Goal: Task Accomplishment & Management: Manage account settings

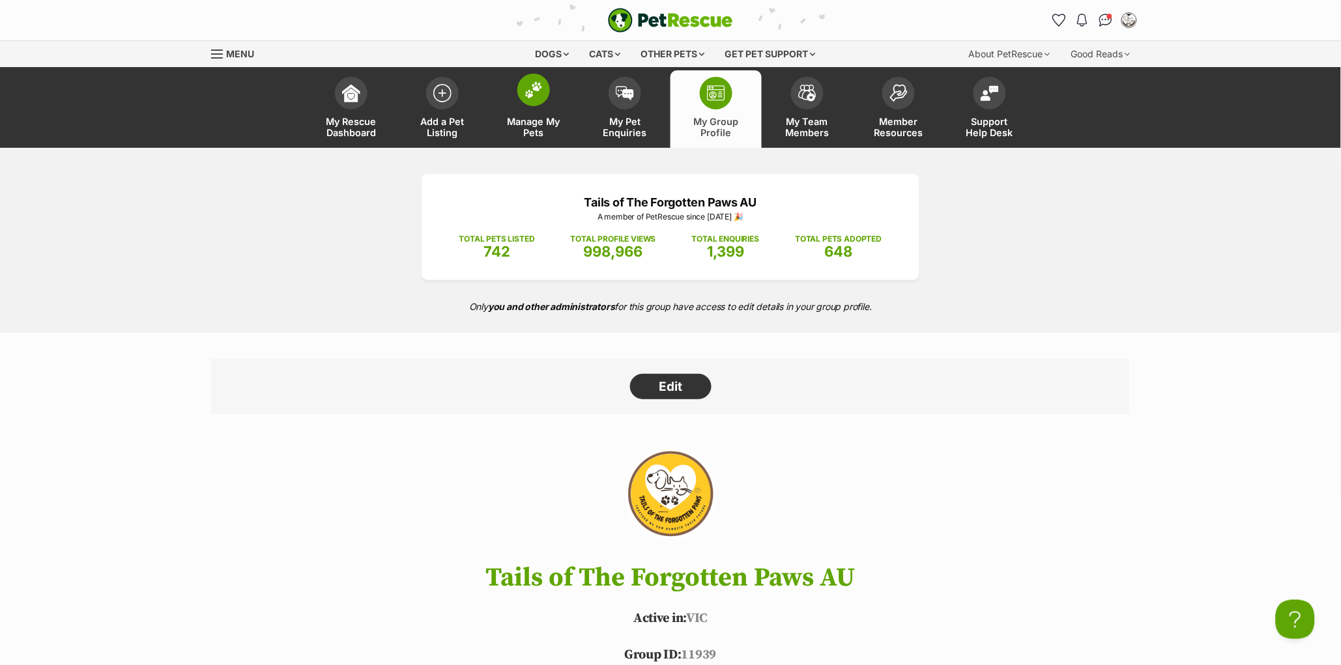
click at [542, 120] on span "Manage My Pets" at bounding box center [533, 127] width 59 height 22
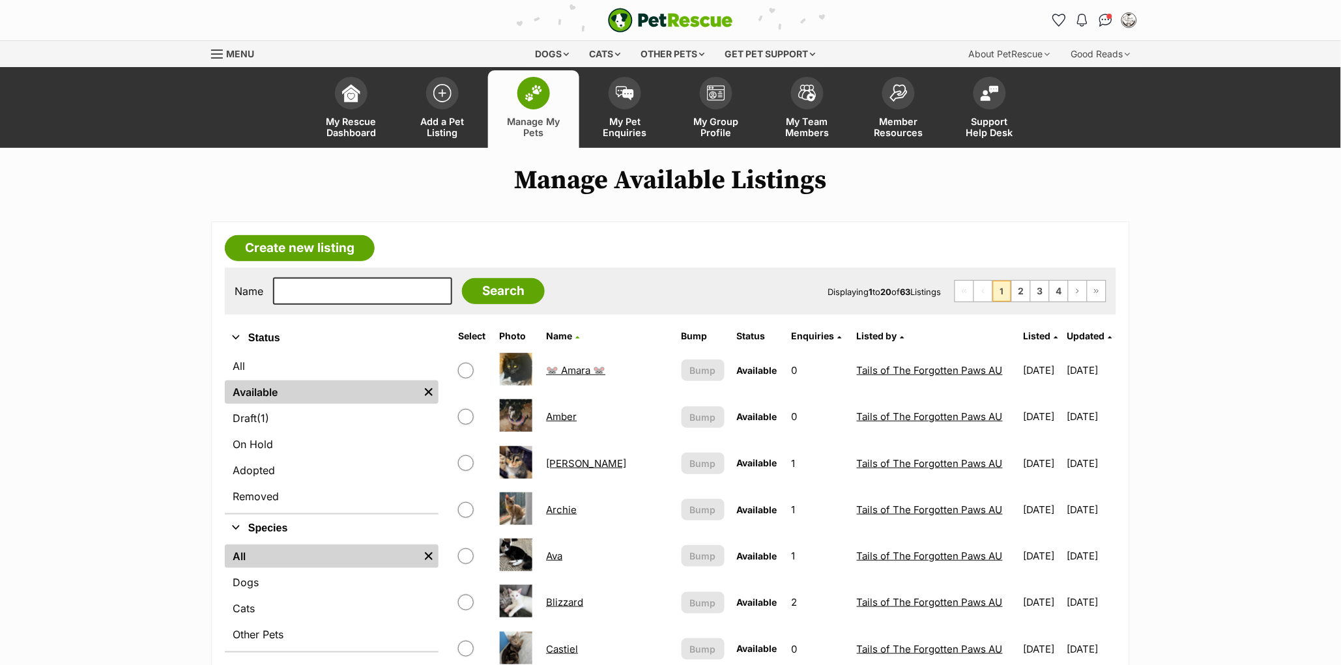
click at [1084, 331] on span "Updated" at bounding box center [1086, 335] width 38 height 11
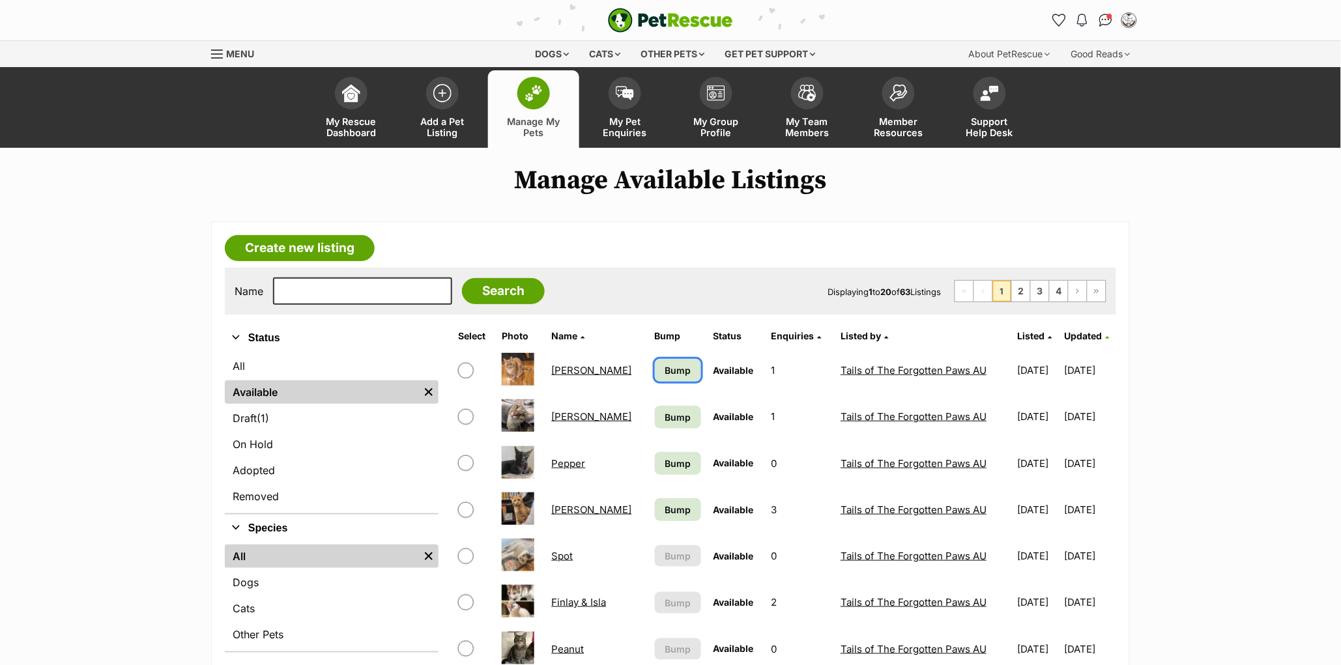
click at [665, 368] on span "Bump" at bounding box center [678, 371] width 26 height 14
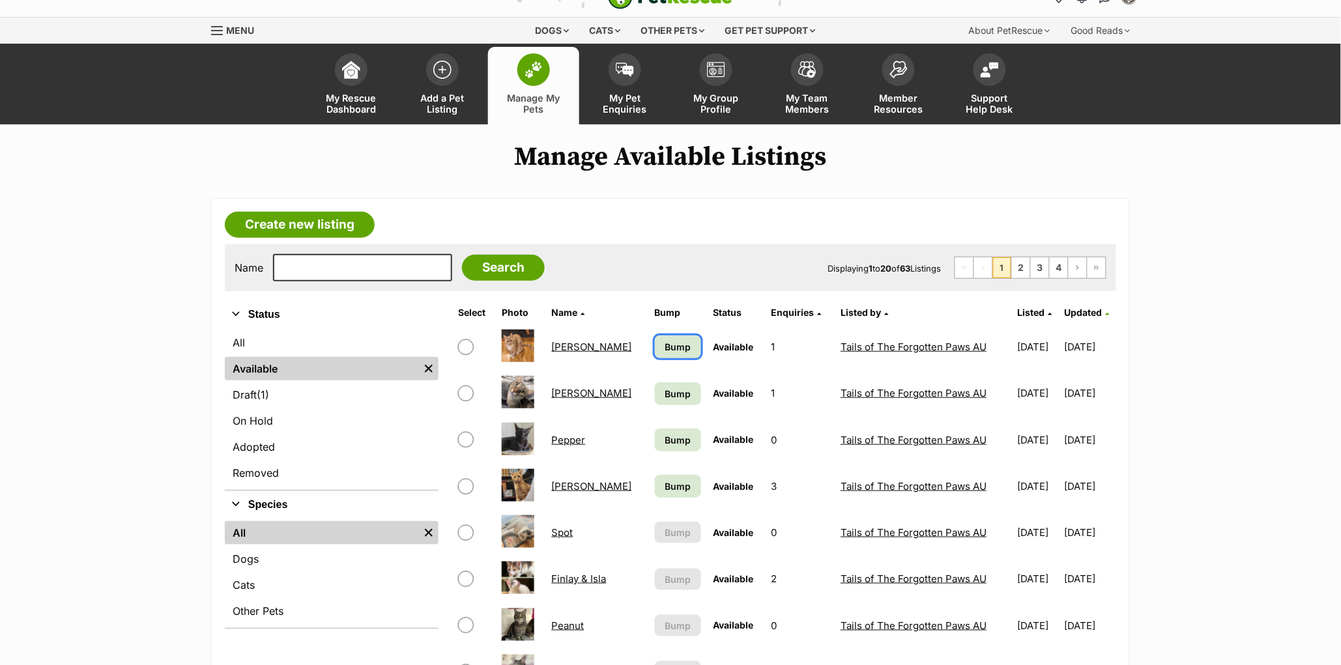
scroll to position [24, 0]
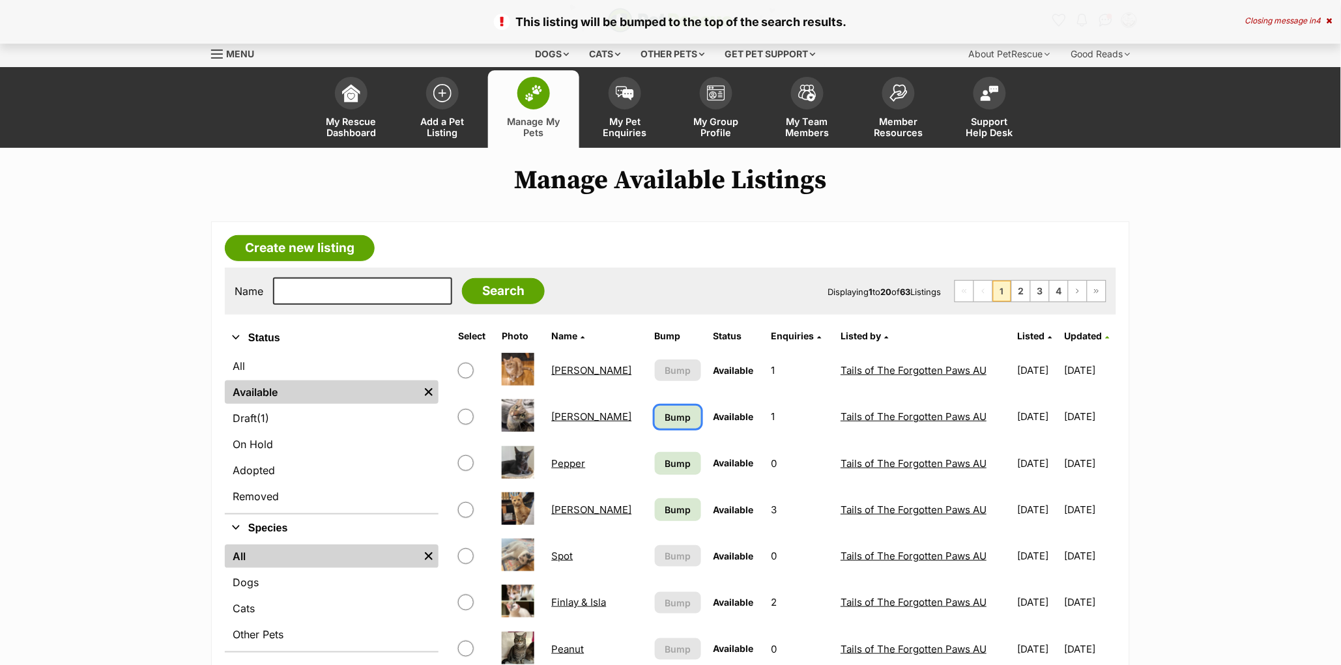
click at [670, 420] on span "Bump" at bounding box center [678, 418] width 26 height 14
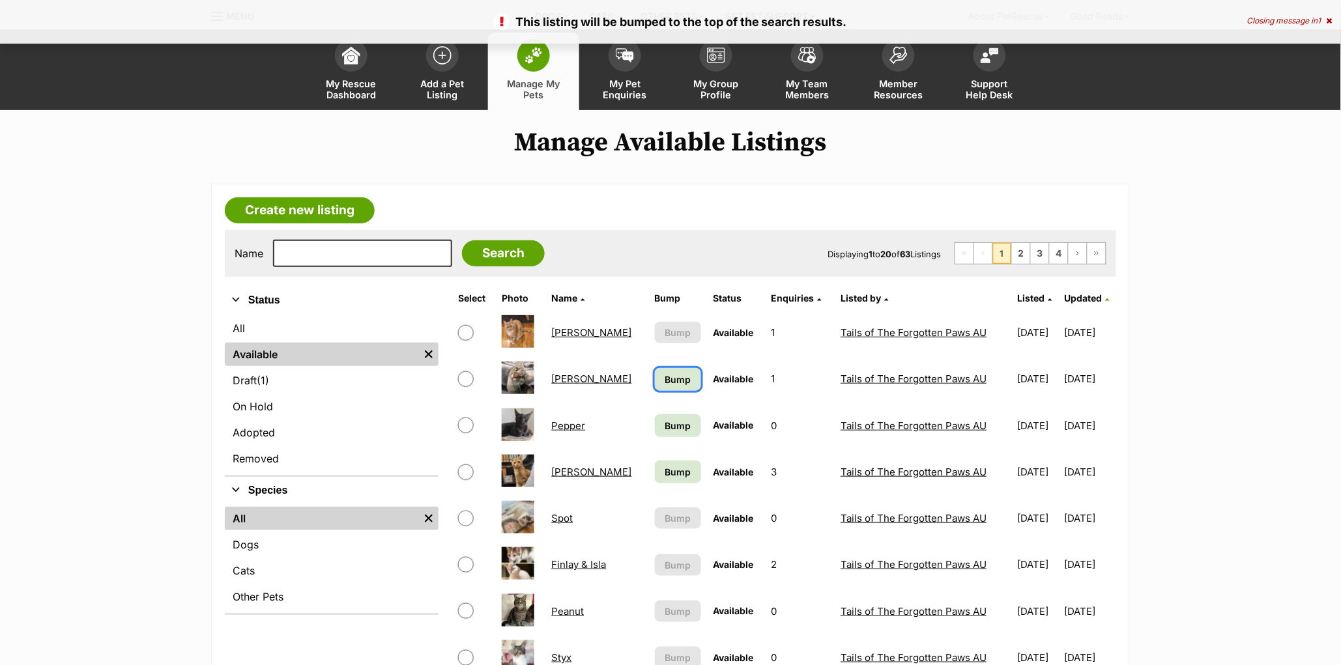
scroll to position [39, 0]
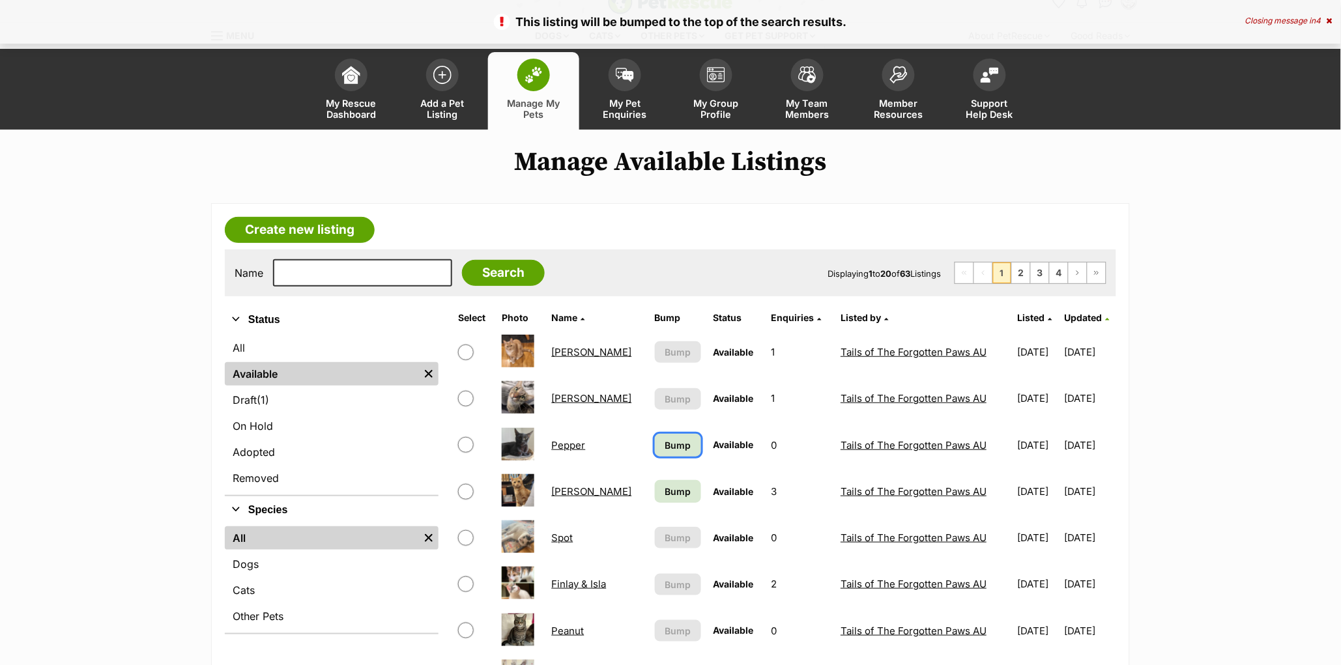
click at [674, 446] on span "Bump" at bounding box center [678, 446] width 26 height 14
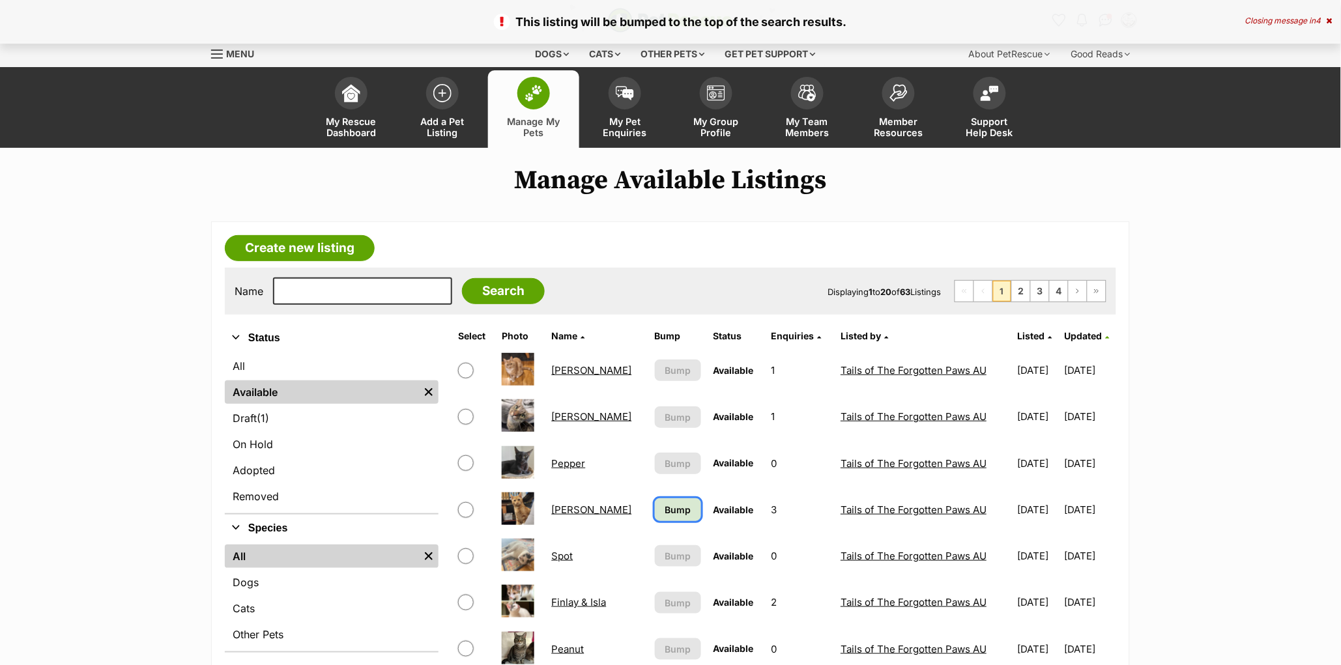
click at [668, 513] on span "Bump" at bounding box center [678, 510] width 26 height 14
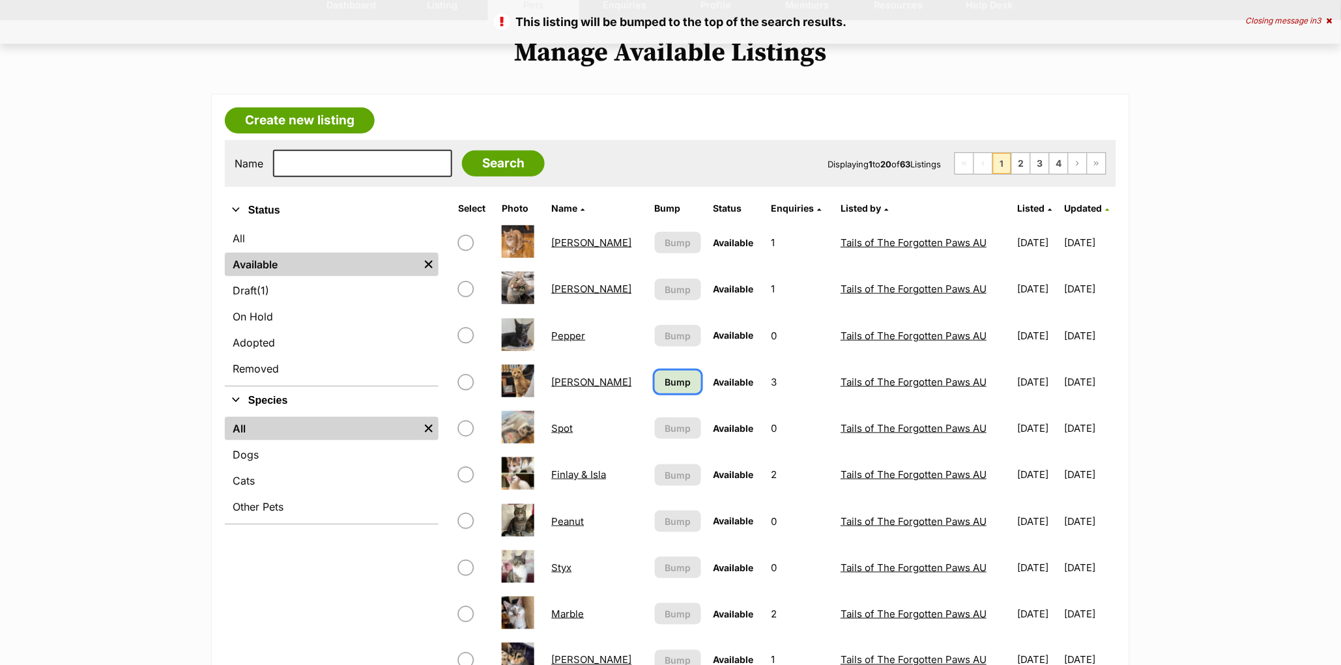
scroll to position [130, 0]
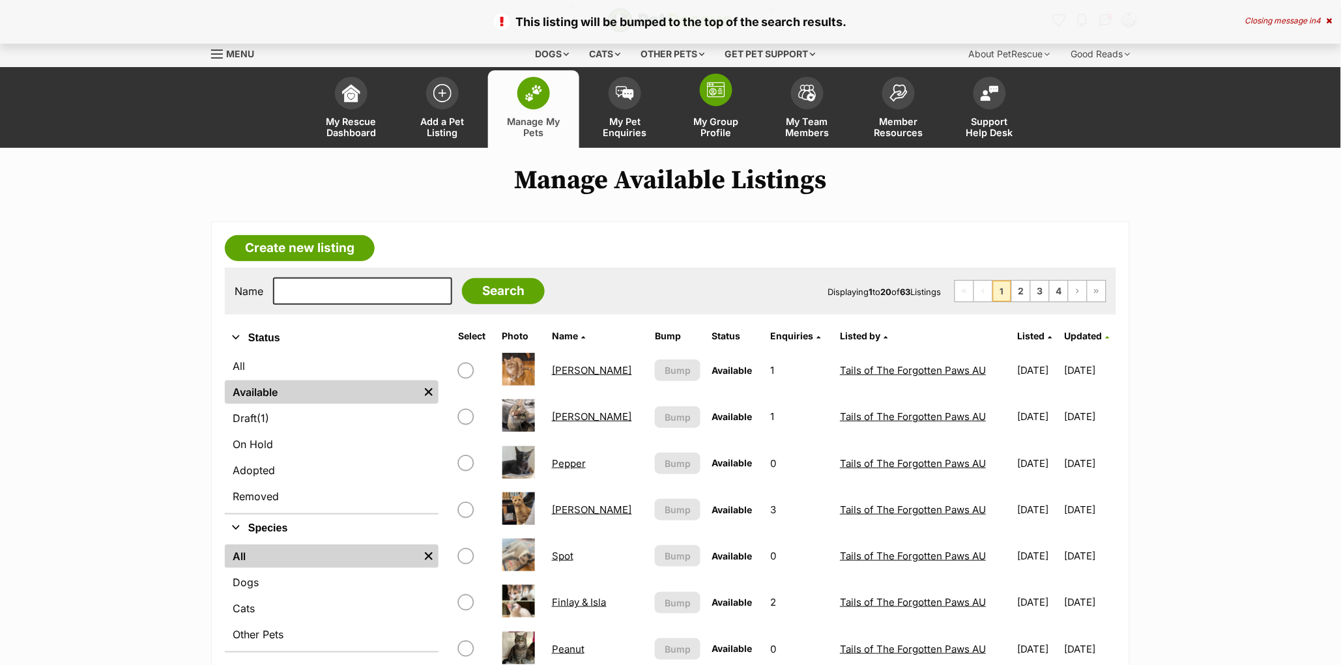
click at [725, 94] on span at bounding box center [716, 90] width 33 height 33
